Goal: Find specific page/section: Find specific page/section

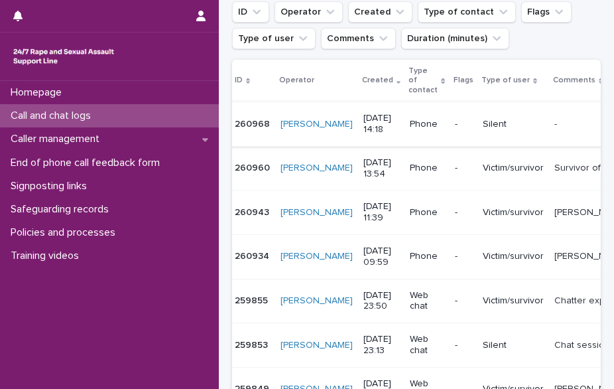
scroll to position [193, 0]
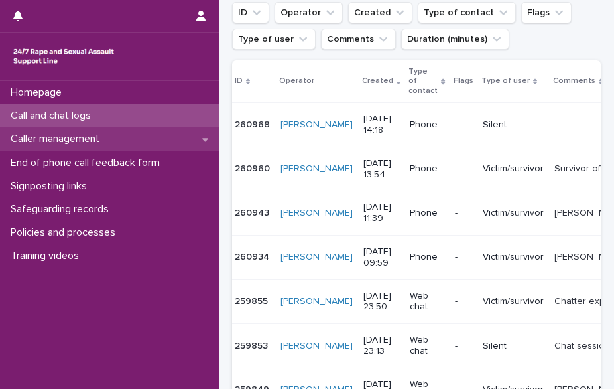
click at [67, 134] on p "Caller management" at bounding box center [57, 139] width 105 height 13
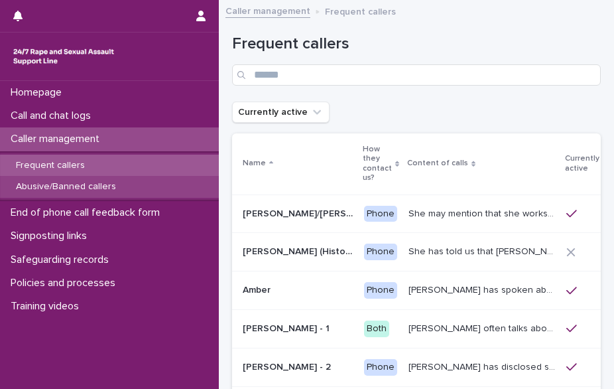
click at [142, 183] on div "Abusive/Banned callers" at bounding box center [109, 187] width 219 height 22
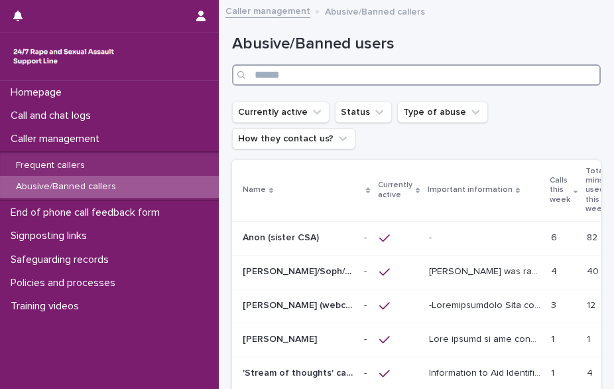
click at [294, 78] on input "Search" at bounding box center [416, 74] width 369 height 21
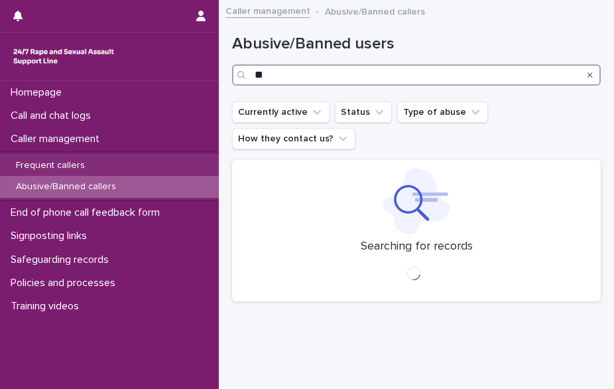
type input "*"
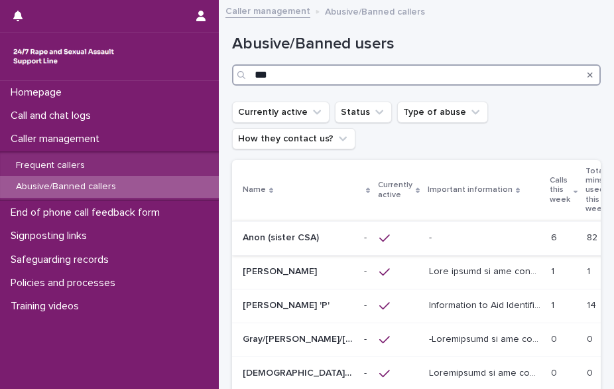
type input "***"
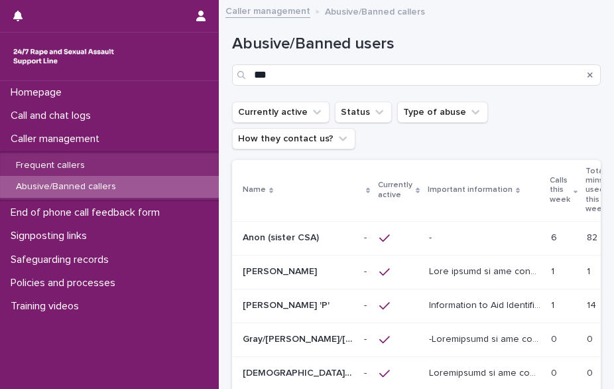
click at [322, 237] on p at bounding box center [298, 237] width 111 height 11
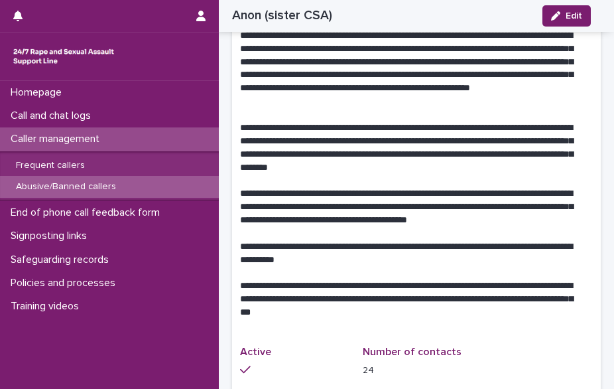
scroll to position [813, 0]
